Goal: Task Accomplishment & Management: Use online tool/utility

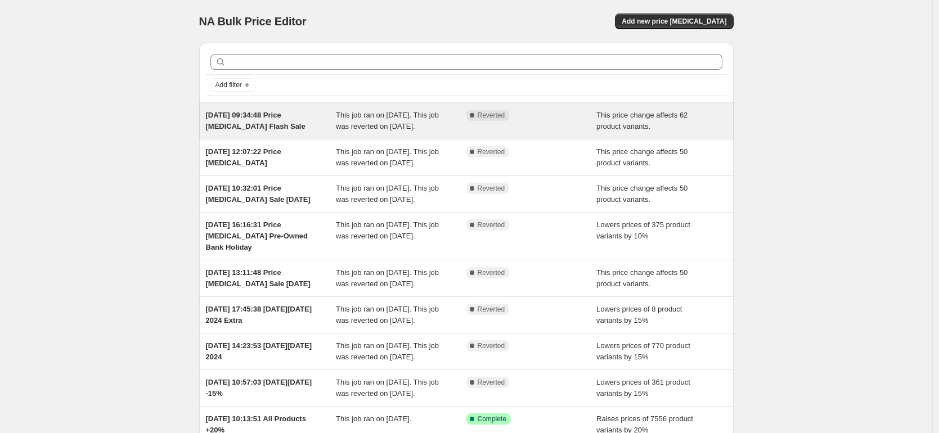
click at [256, 121] on div "19 Aug 2025, 09:34:48 Price change job Flash Sale" at bounding box center [271, 121] width 130 height 22
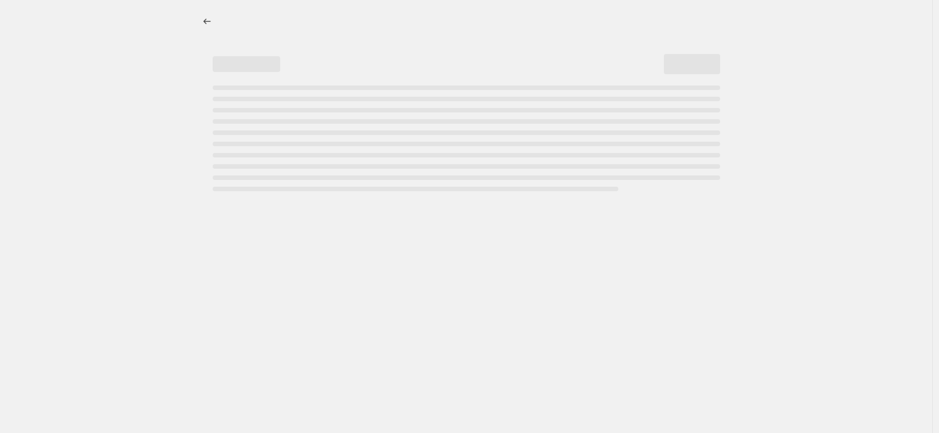
select select "pc"
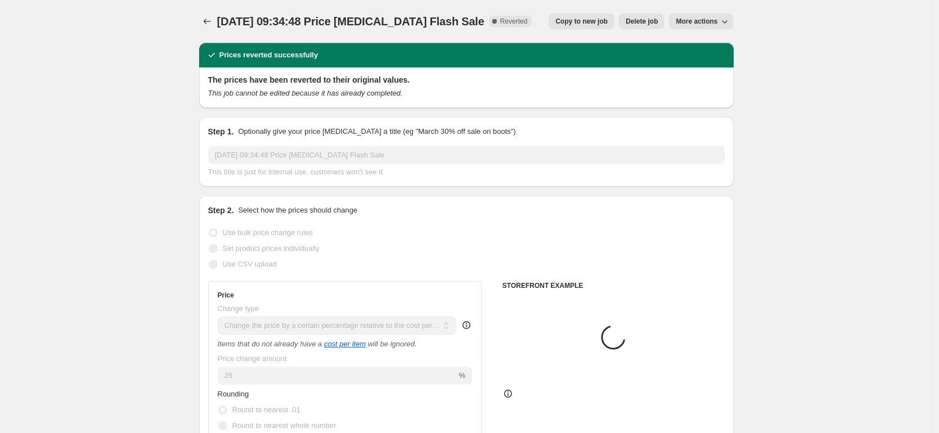
select select "tag"
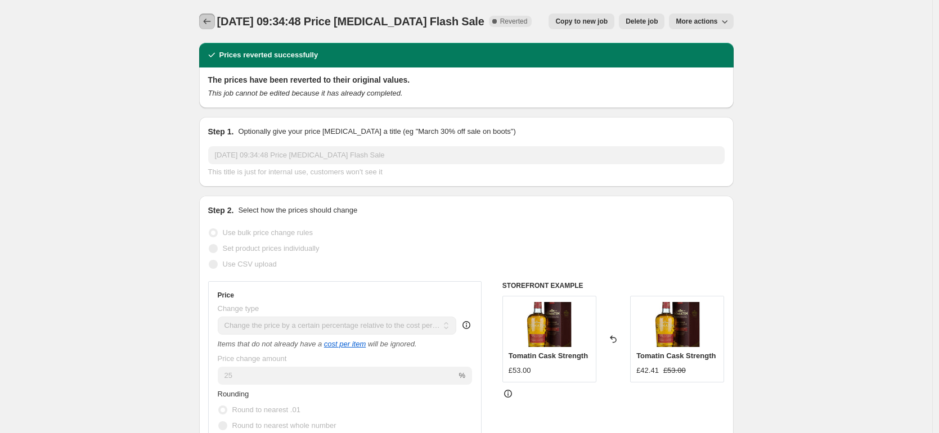
click at [212, 17] on icon "Price change jobs" at bounding box center [206, 21] width 11 height 11
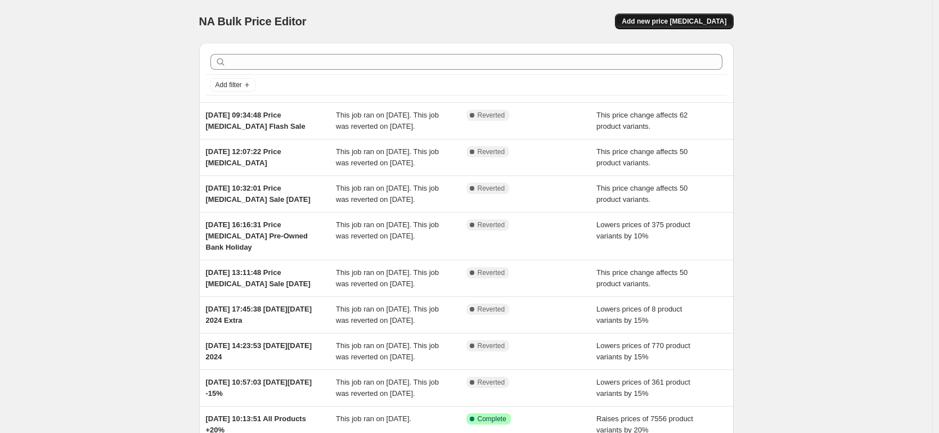
click at [674, 19] on span "Add new price change job" at bounding box center [674, 21] width 105 height 9
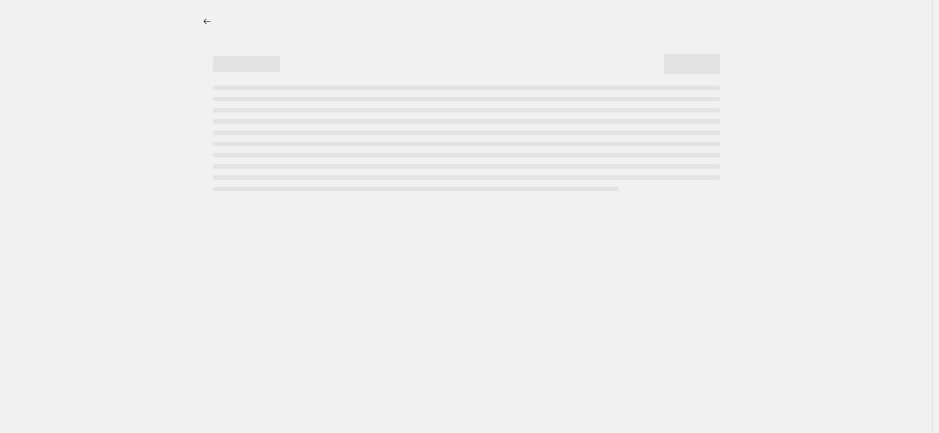
select select "percentage"
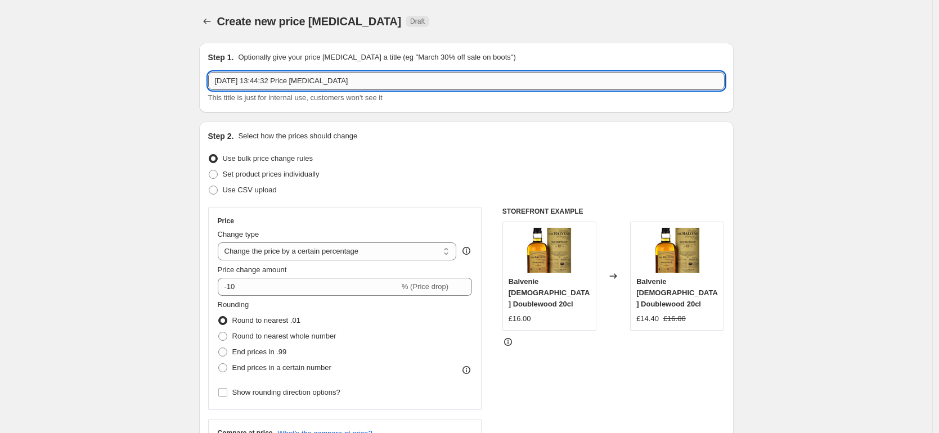
click at [371, 82] on input "16 Sept 2025, 13:44:32 Price change job" at bounding box center [466, 81] width 516 height 18
drag, startPoint x: 395, startPoint y: 80, endPoint x: 498, endPoint y: 97, distance: 105.0
click at [498, 97] on div "16 Sept 2025, 13:44:32 Price change job Flash Sale September This title is just…" at bounding box center [466, 87] width 516 height 31
type input "16 Sept 2025, 13:44:32 Price change job Flash Sale"
click at [325, 250] on select "Change the price to a certain amount Change the price by a certain amount Chang…" at bounding box center [337, 251] width 239 height 18
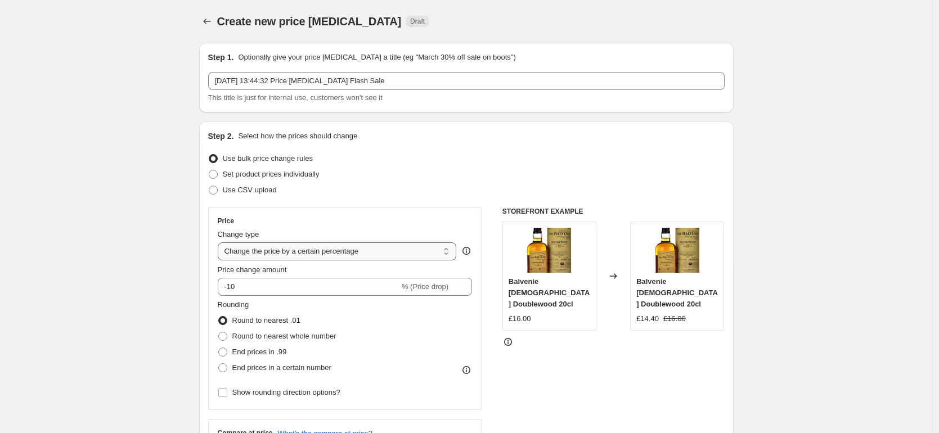
select select "pc"
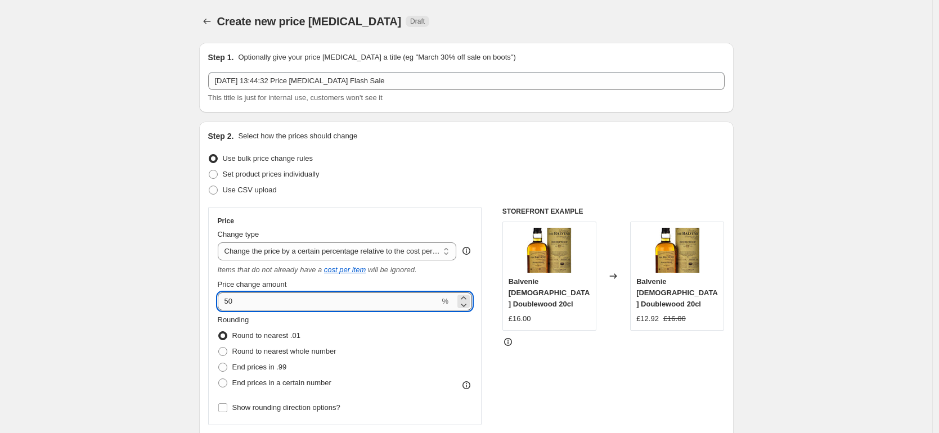
click at [273, 299] on input "50" at bounding box center [329, 301] width 222 height 18
type input "5"
type input "25"
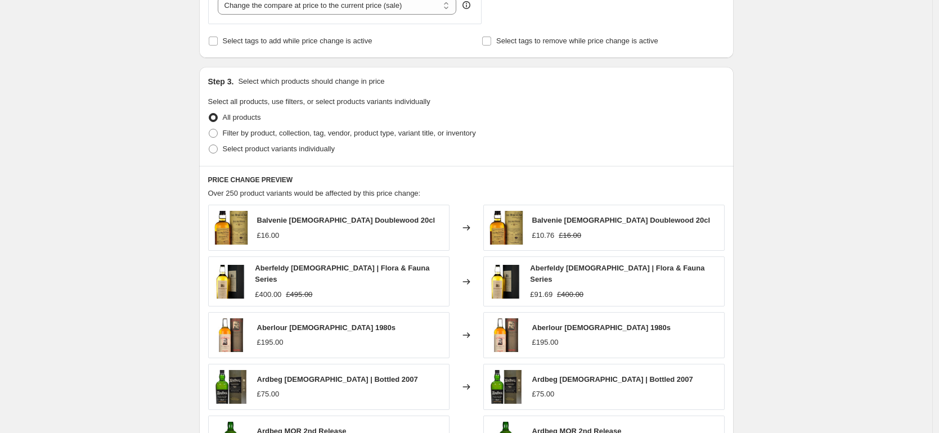
scroll to position [474, 0]
click at [255, 135] on span "Filter by product, collection, tag, vendor, product type, variant title, or inv…" at bounding box center [349, 132] width 253 height 8
click at [209, 128] on input "Filter by product, collection, tag, vendor, product type, variant title, or inv…" at bounding box center [209, 128] width 1 height 1
radio input "true"
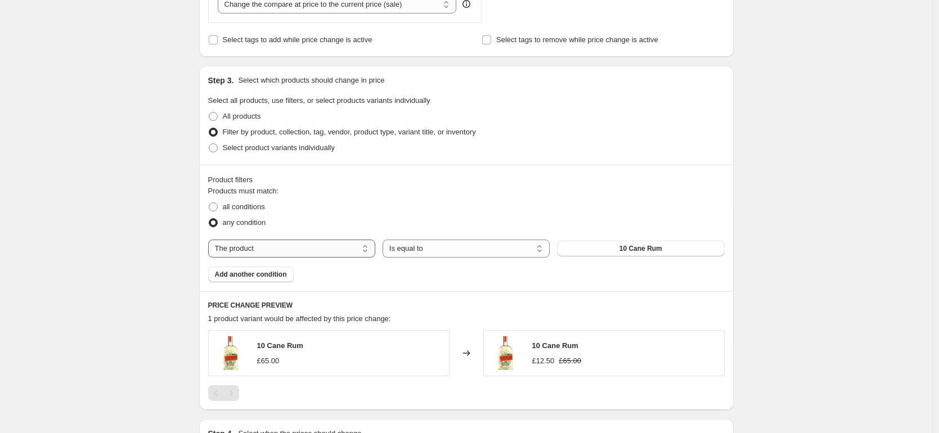
click at [305, 250] on select "The product The product's collection The product's tag The product's vendor The…" at bounding box center [291, 249] width 167 height 18
select select "tag"
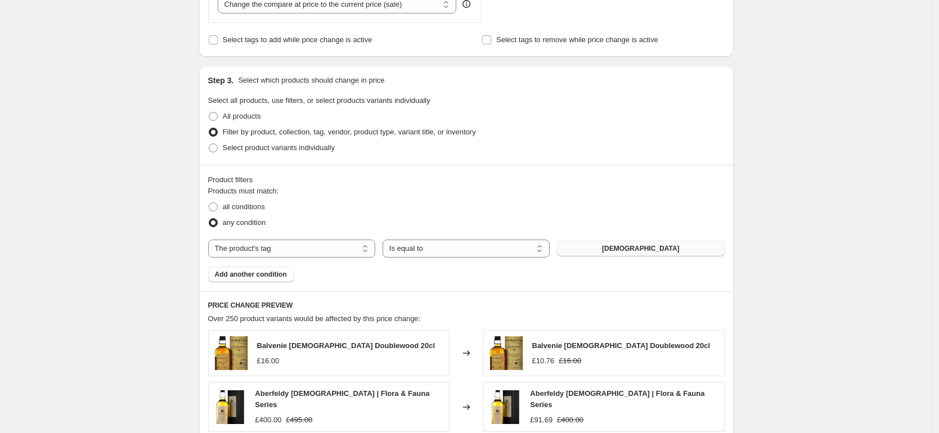
click at [603, 249] on button "10-19 Year Old" at bounding box center [640, 249] width 167 height 16
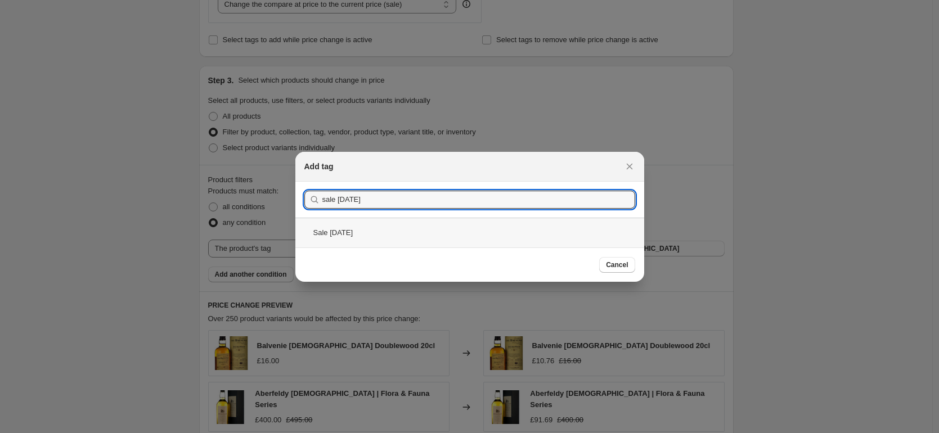
type input "sale september 2025"
click at [381, 236] on div "Sale September 2025" at bounding box center [469, 233] width 349 height 30
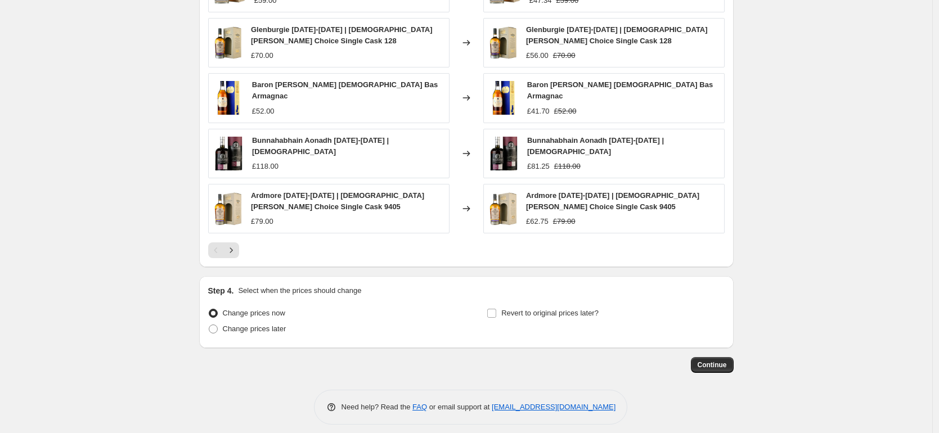
scroll to position [843, 0]
click at [493, 308] on input "Revert to original prices later?" at bounding box center [491, 312] width 9 height 9
checkbox input "true"
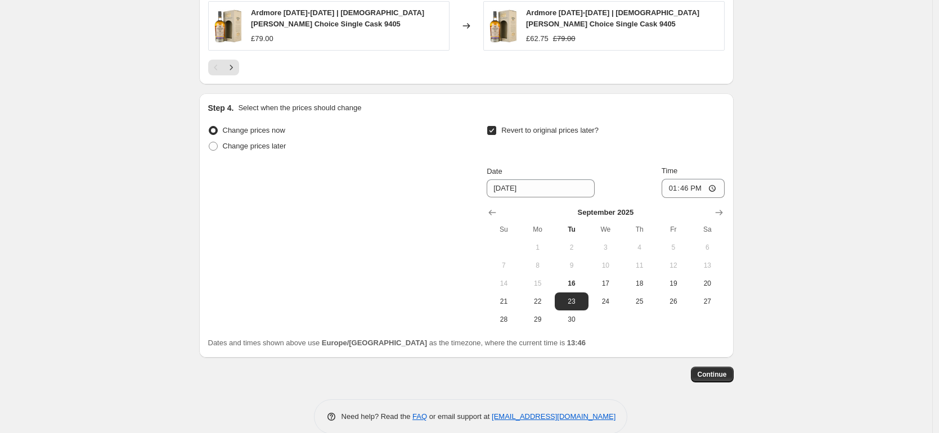
scroll to position [1036, 0]
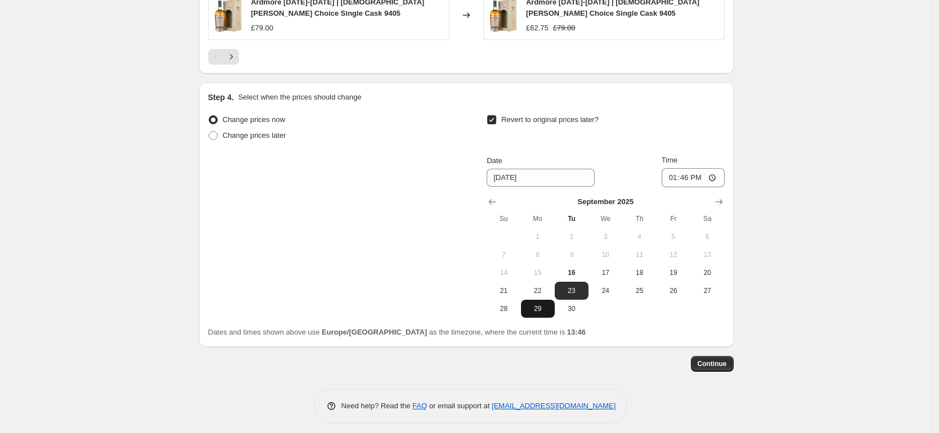
click at [542, 304] on span "29" at bounding box center [537, 308] width 25 height 9
click at [542, 286] on span "22" at bounding box center [537, 290] width 25 height 9
type input "9/22/2025"
click at [686, 171] on input "13:46" at bounding box center [692, 177] width 63 height 19
type input "11:59"
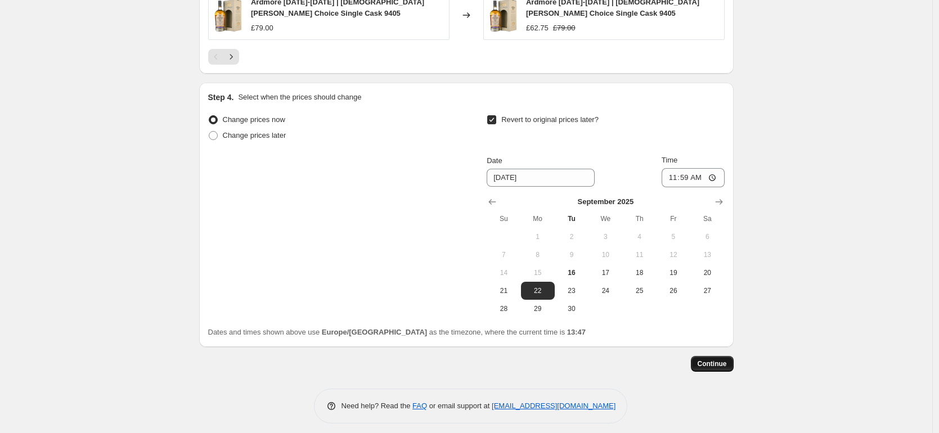
click at [710, 359] on span "Continue" at bounding box center [711, 363] width 29 height 9
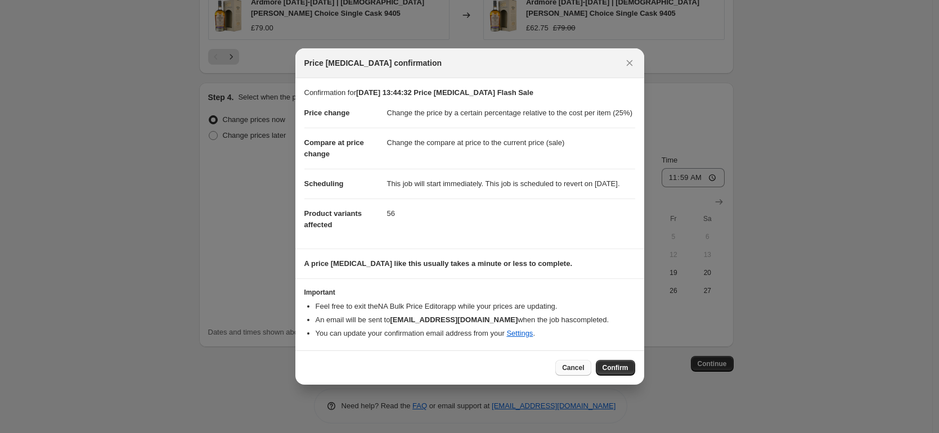
click at [573, 376] on button "Cancel" at bounding box center [572, 368] width 35 height 16
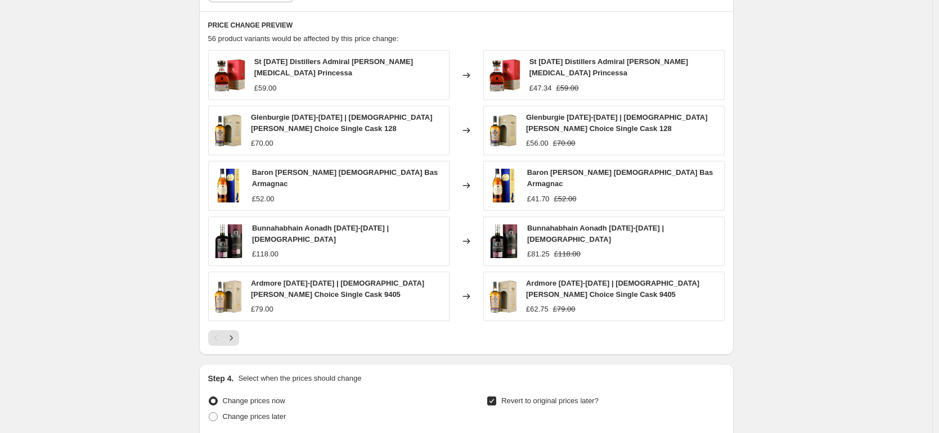
scroll to position [1036, 0]
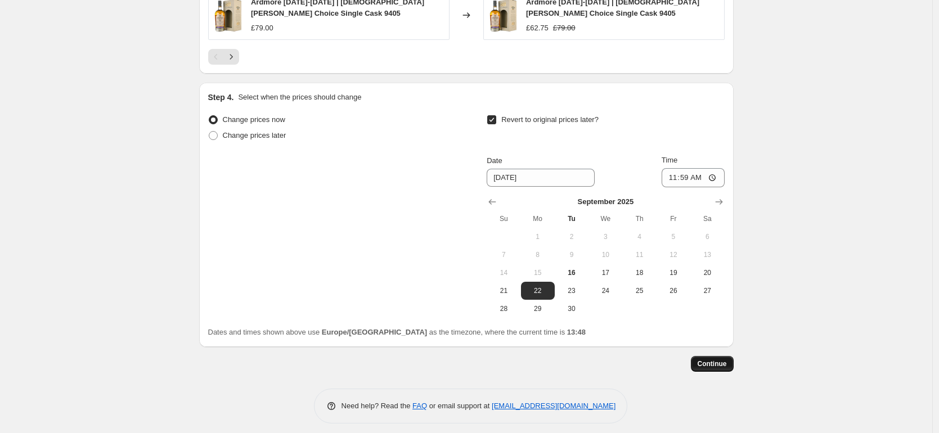
click at [718, 361] on span "Continue" at bounding box center [711, 363] width 29 height 9
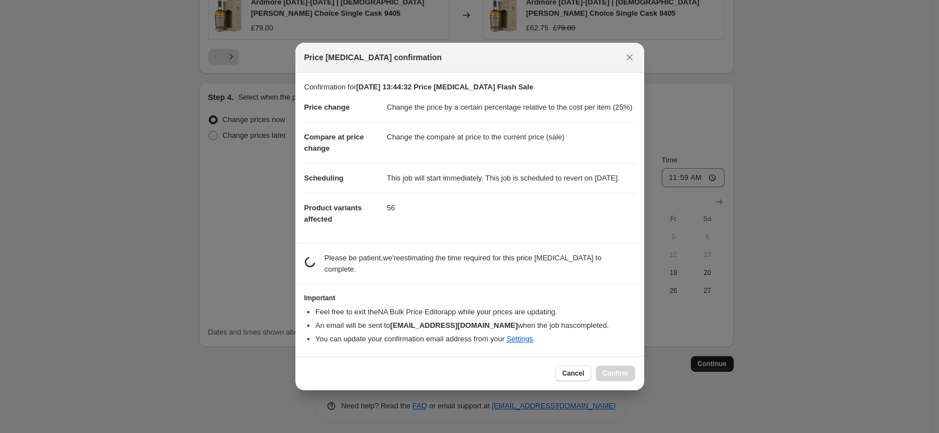
scroll to position [0, 0]
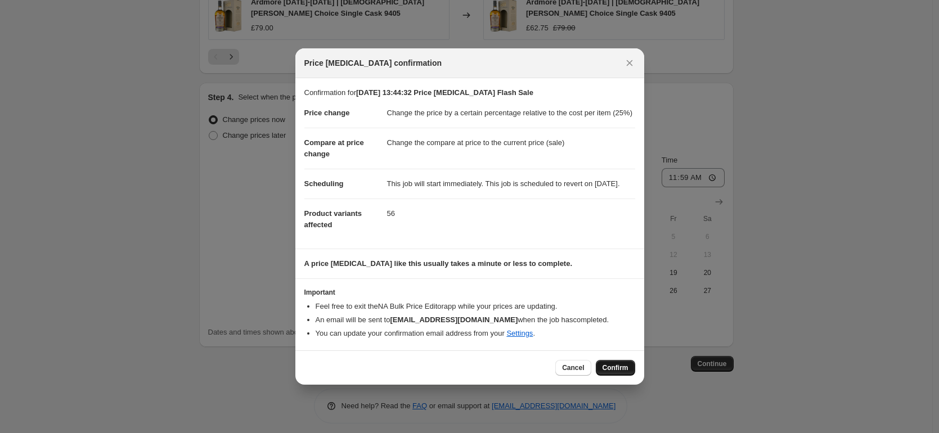
click at [618, 372] on span "Confirm" at bounding box center [615, 367] width 26 height 9
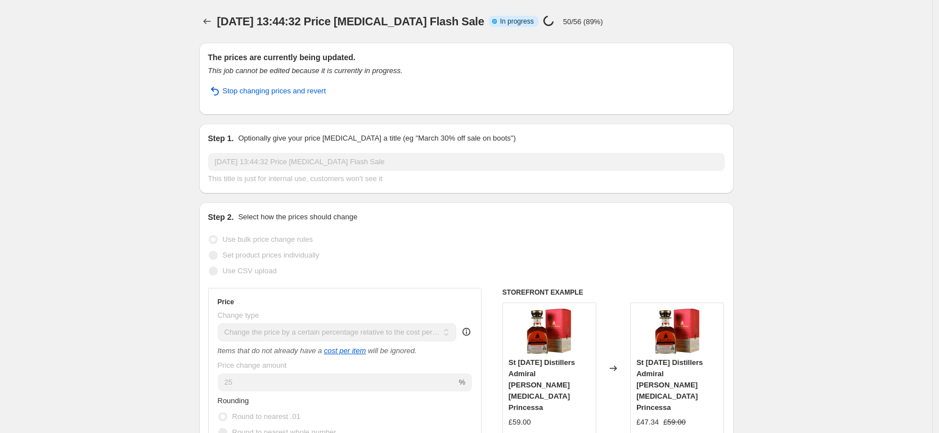
select select "pc"
select select "tag"
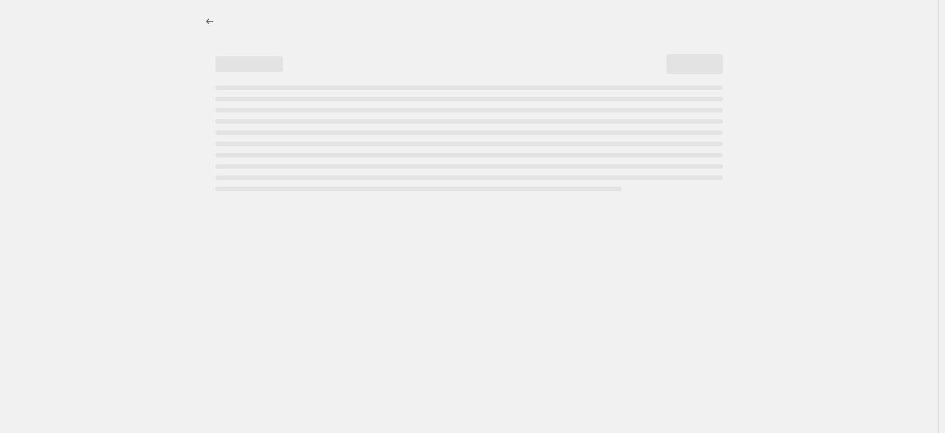
select select "pc"
select select "tag"
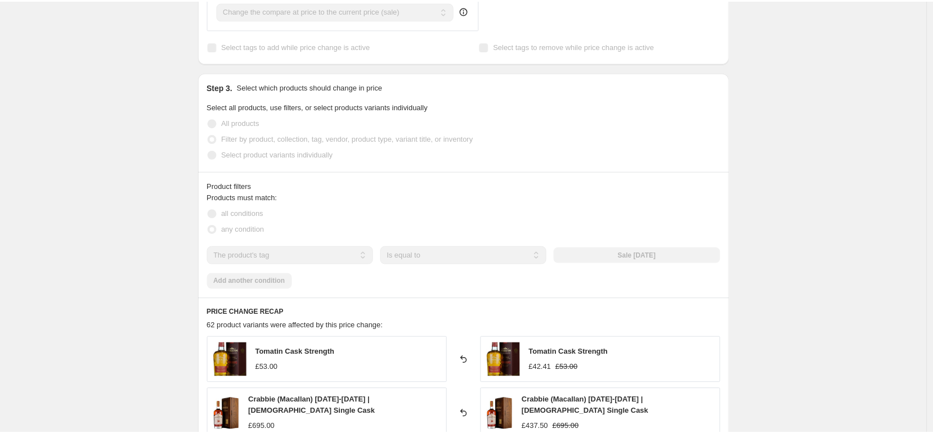
scroll to position [546, 0]
